Goal: Navigation & Orientation: Find specific page/section

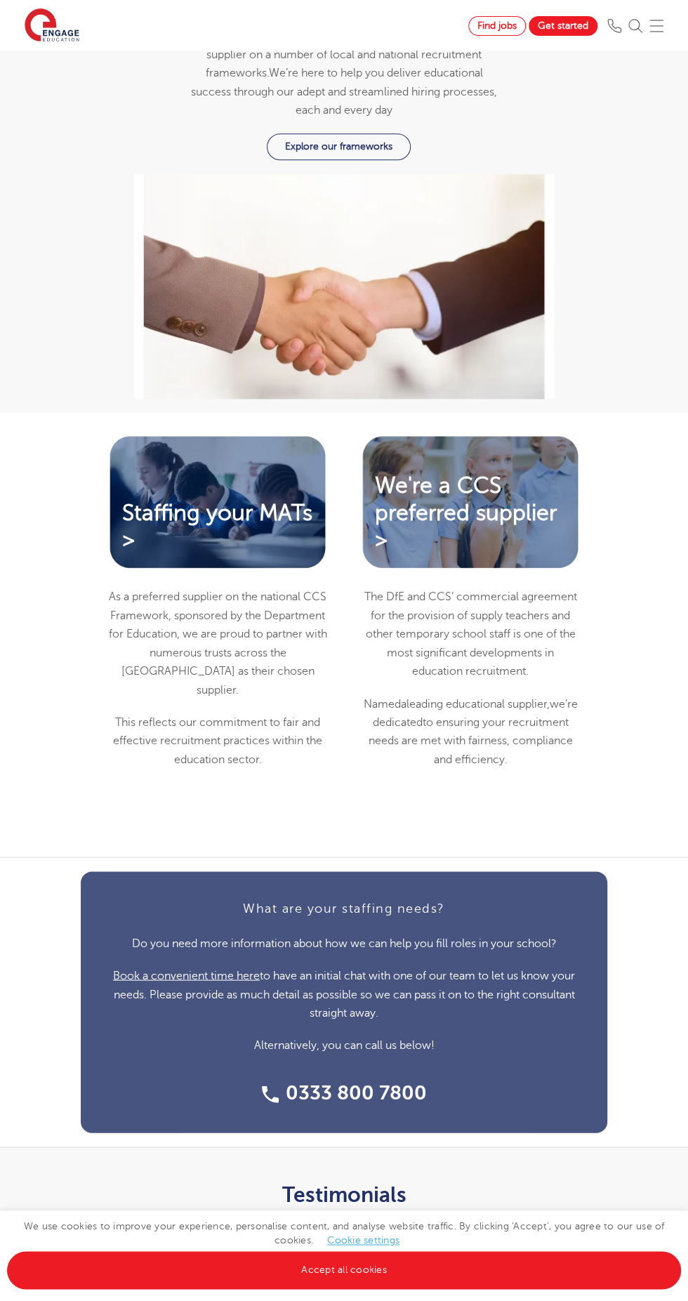
scroll to position [3232, 0]
